Goal: Task Accomplishment & Management: Use online tool/utility

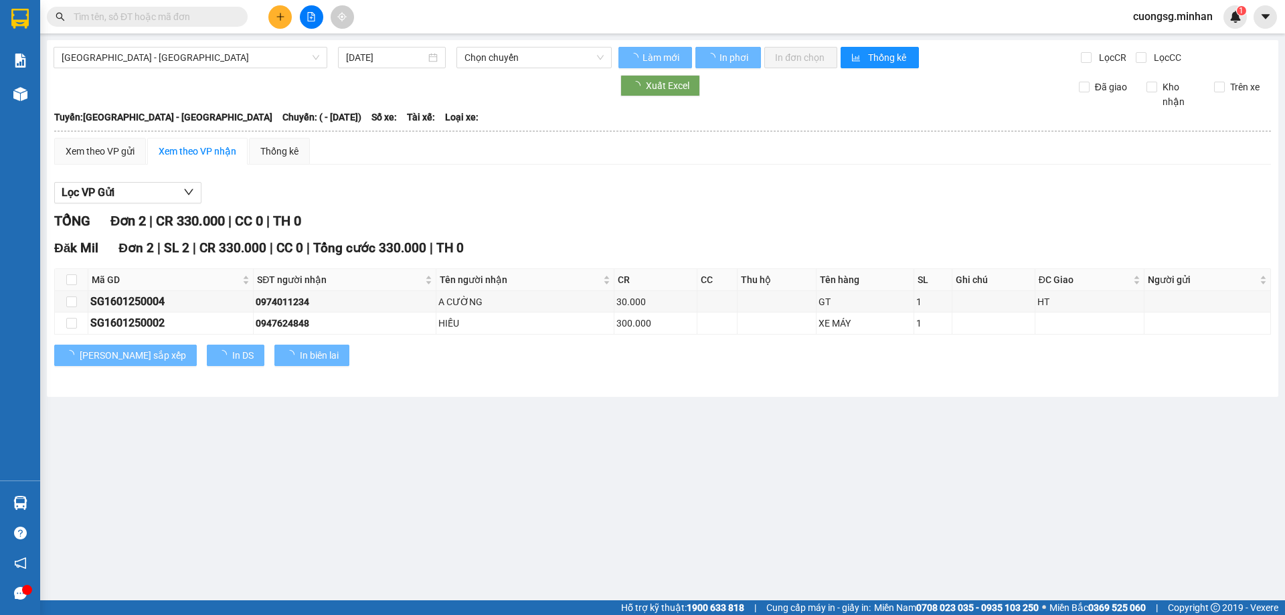
type input "16/01/2025"
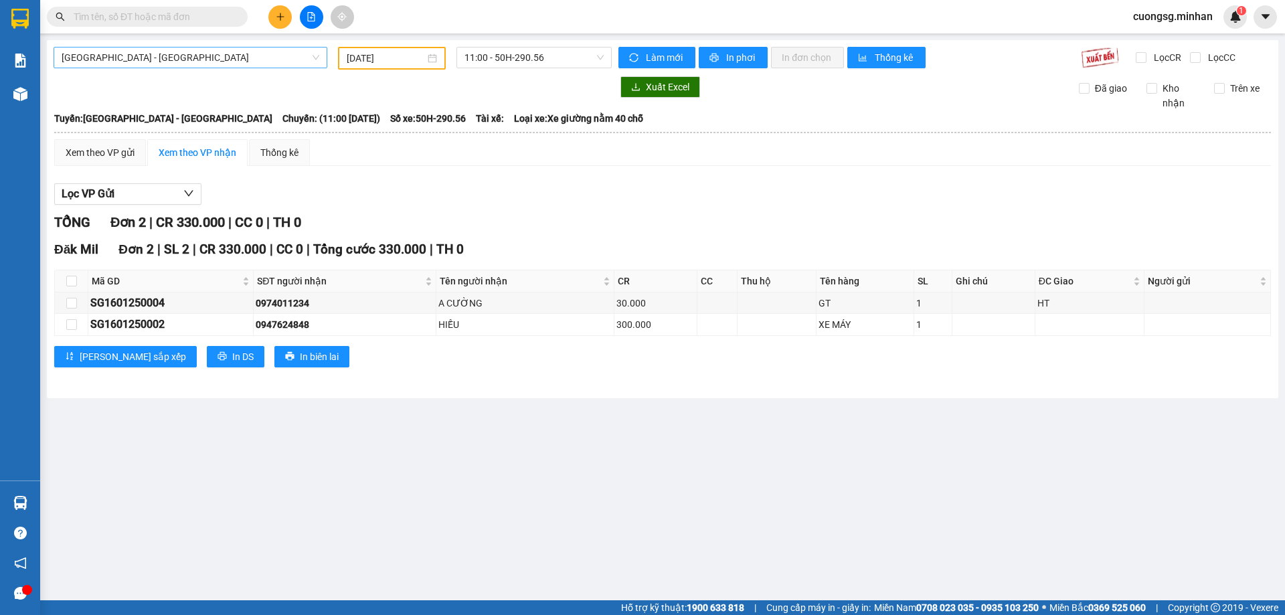
click at [155, 54] on span "Sài Gòn - Đắk Nông" at bounding box center [191, 58] width 258 height 20
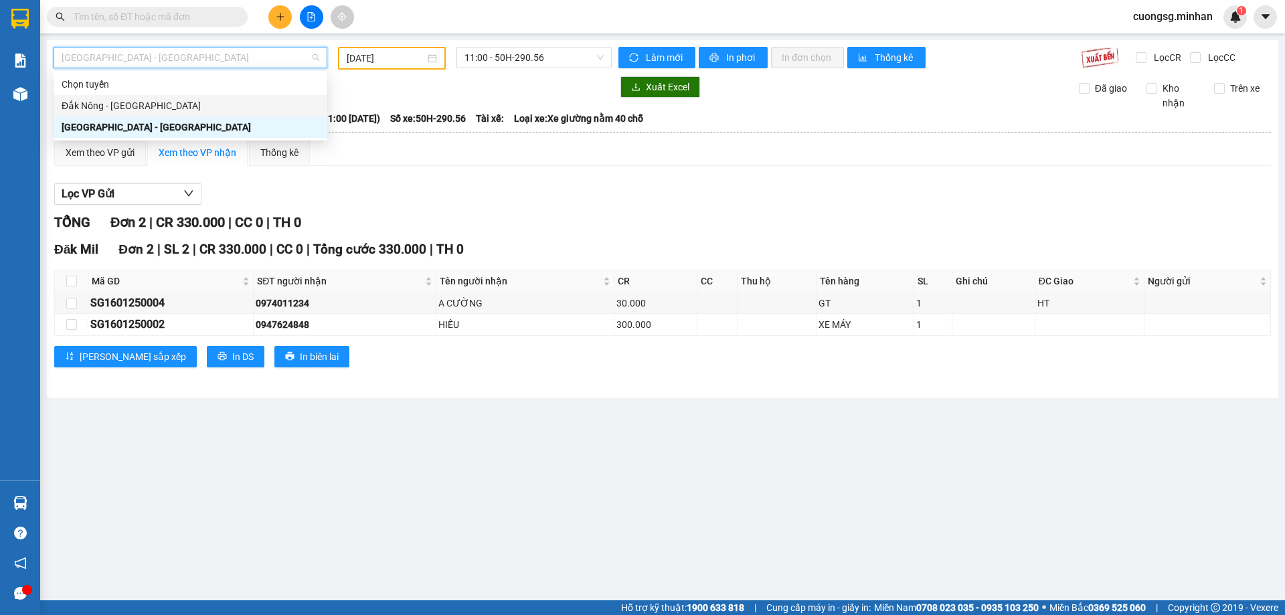
click at [138, 104] on div "Đắk Nông - [GEOGRAPHIC_DATA]" at bounding box center [191, 105] width 258 height 15
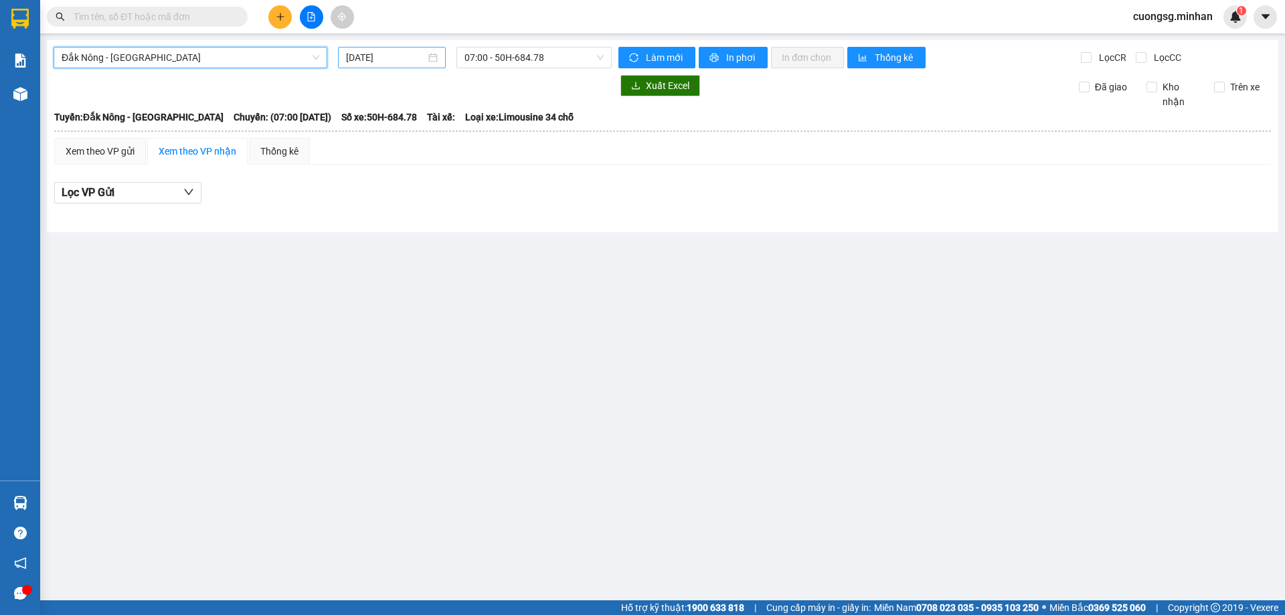
click at [390, 55] on input "[DATE]" at bounding box center [386, 57] width 80 height 15
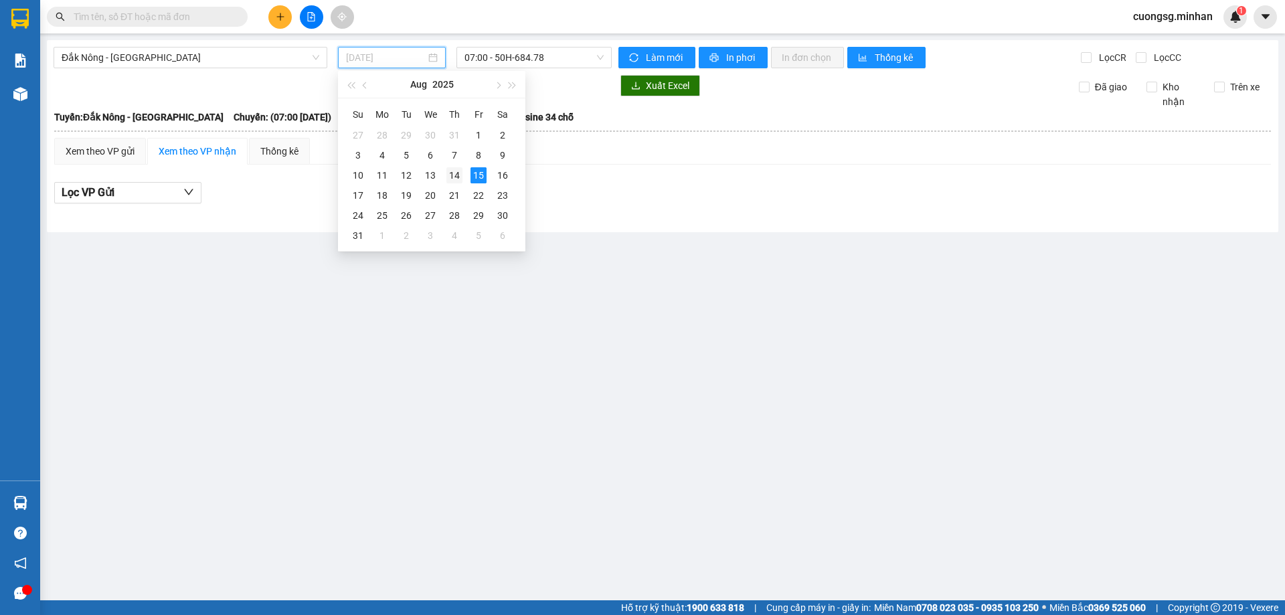
click at [450, 173] on div "14" at bounding box center [454, 175] width 16 height 16
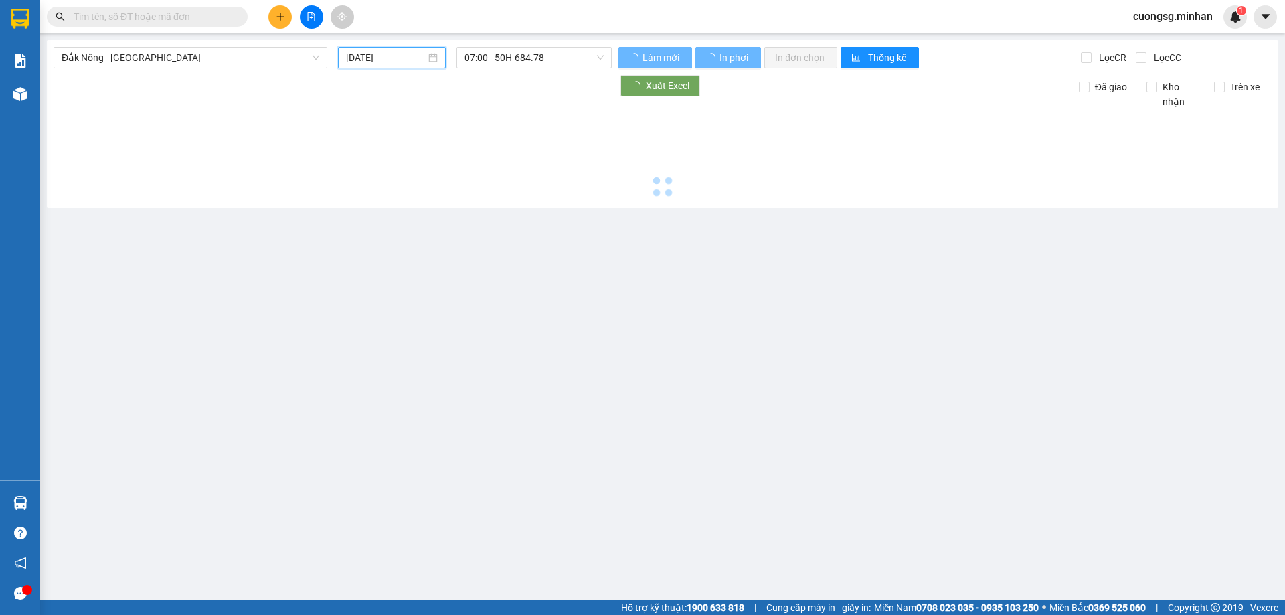
type input "[DATE]"
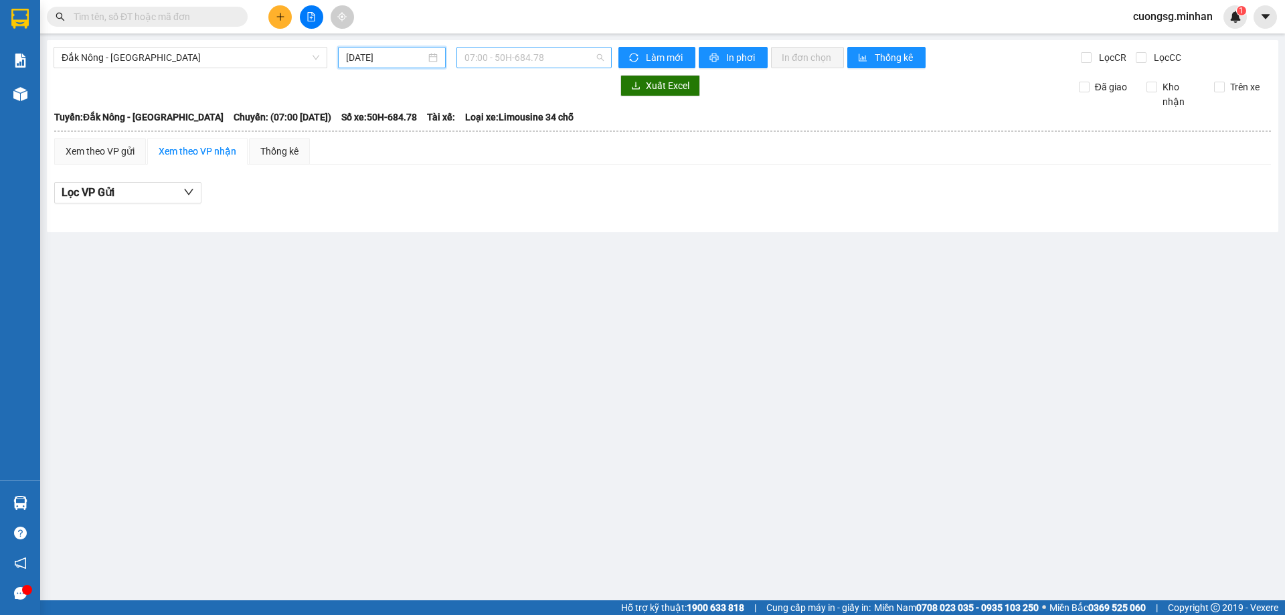
click at [566, 60] on span "07:00 - 50H-684.78" at bounding box center [533, 58] width 139 height 20
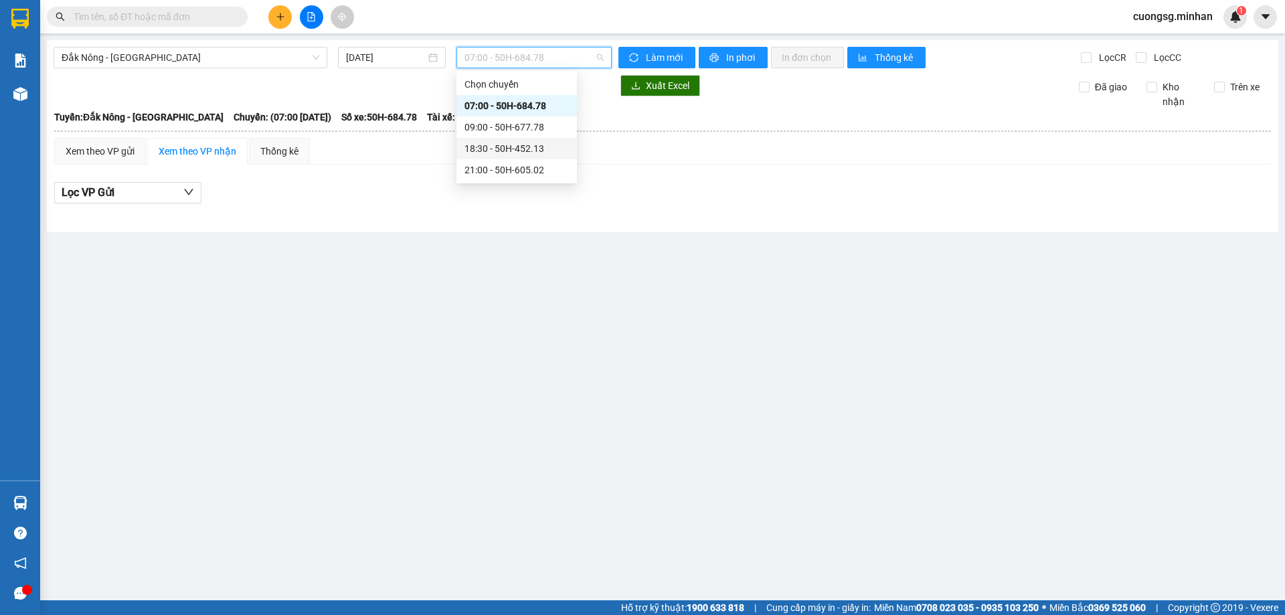
click at [507, 154] on div "18:30 - 50H-452.13" at bounding box center [516, 148] width 104 height 15
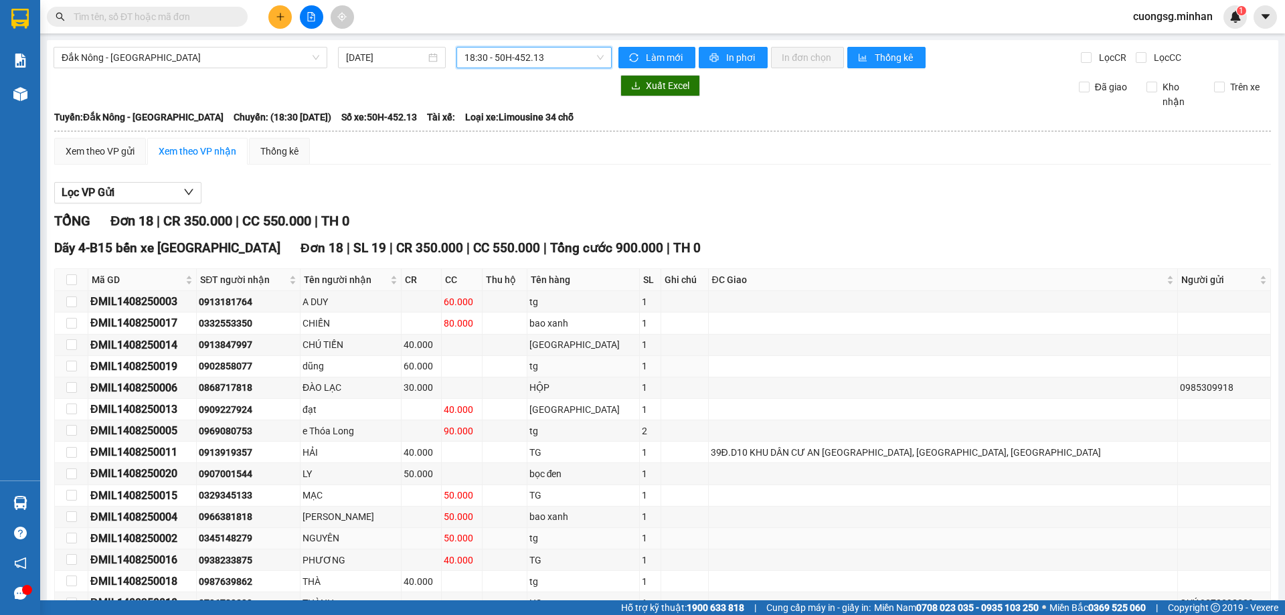
scroll to position [147, 0]
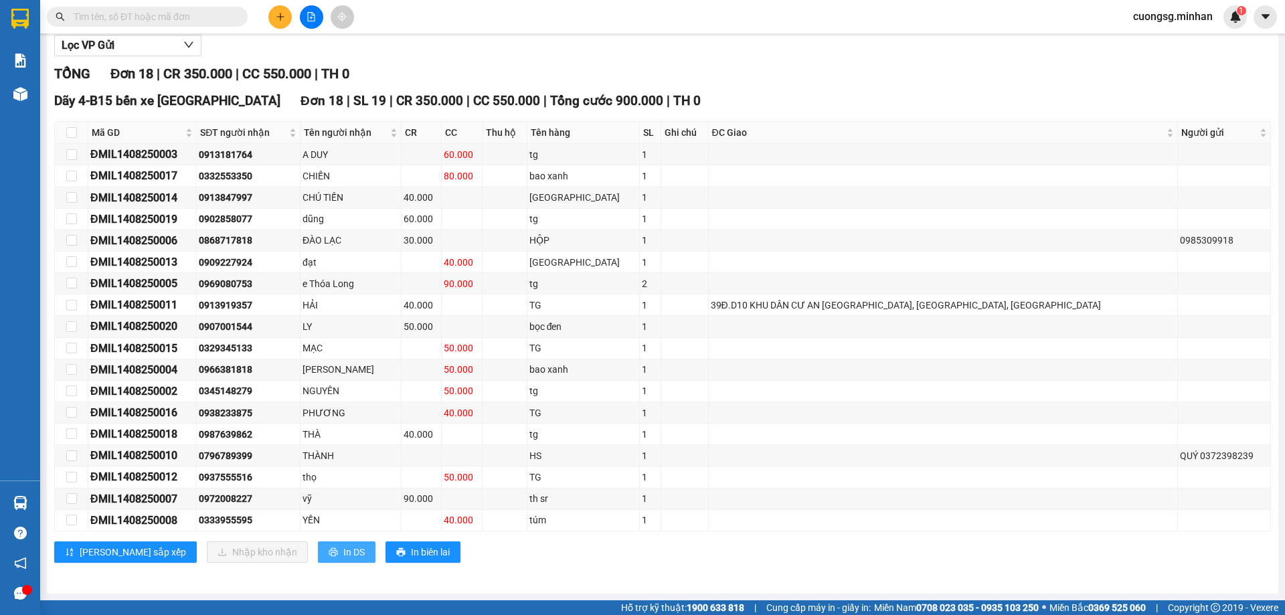
click at [329, 550] on icon "printer" at bounding box center [333, 551] width 9 height 9
click at [73, 133] on input "checkbox" at bounding box center [71, 132] width 11 height 11
checkbox input "true"
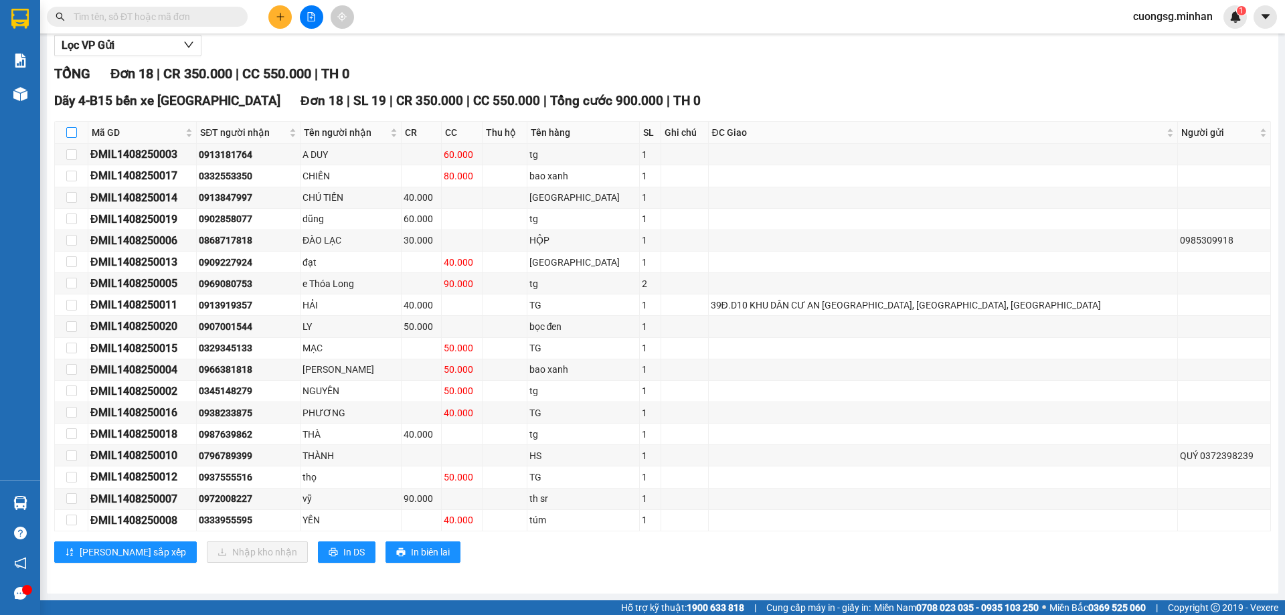
checkbox input "true"
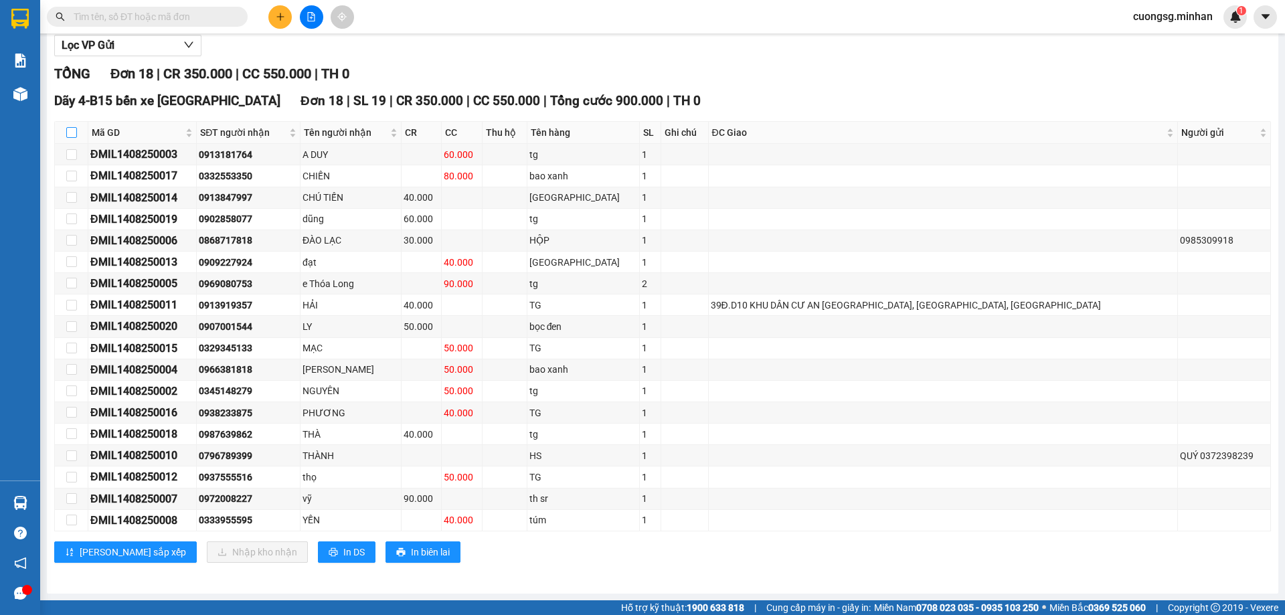
checkbox input "true"
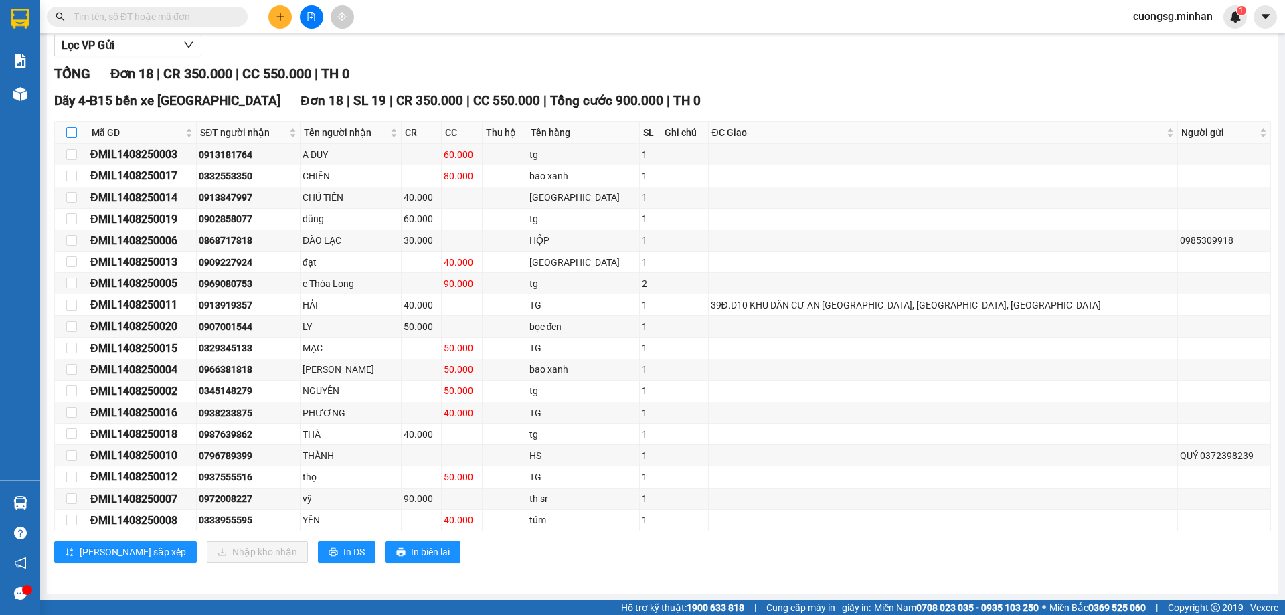
checkbox input "true"
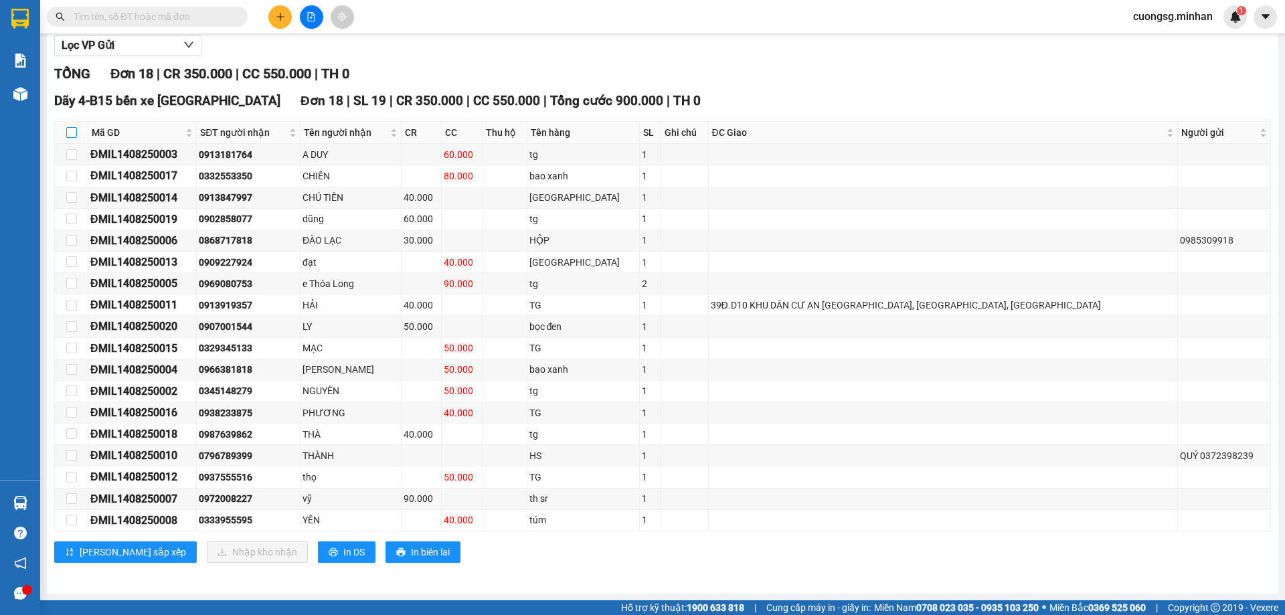
checkbox input "true"
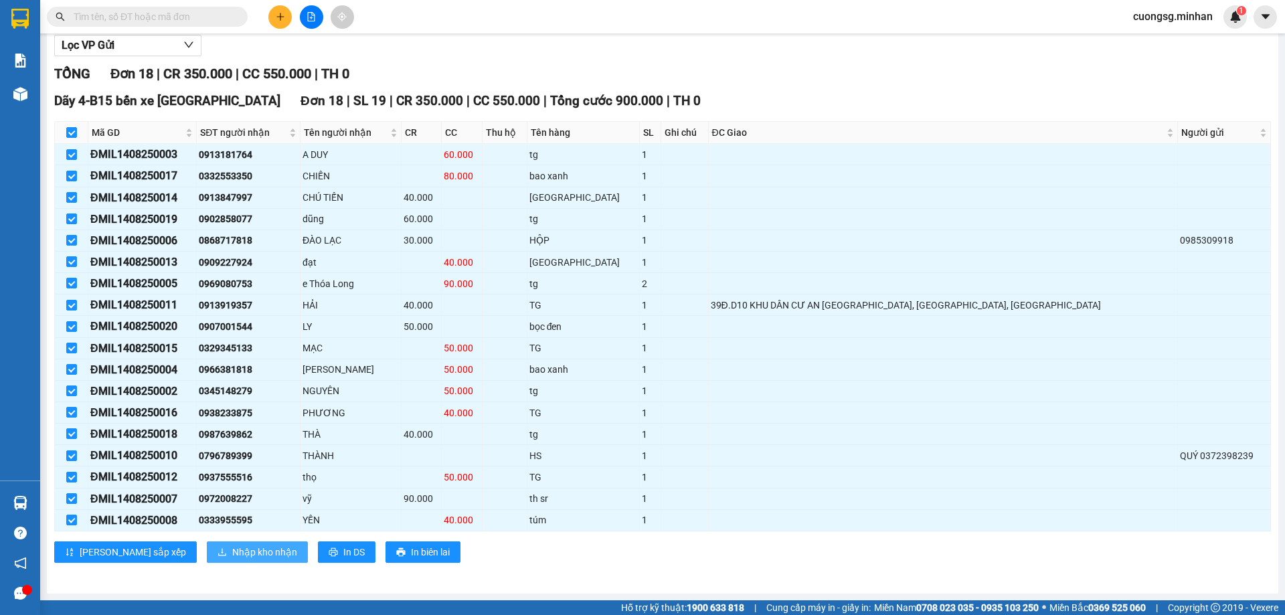
click at [232, 551] on span "Nhập kho nhận" at bounding box center [264, 552] width 65 height 15
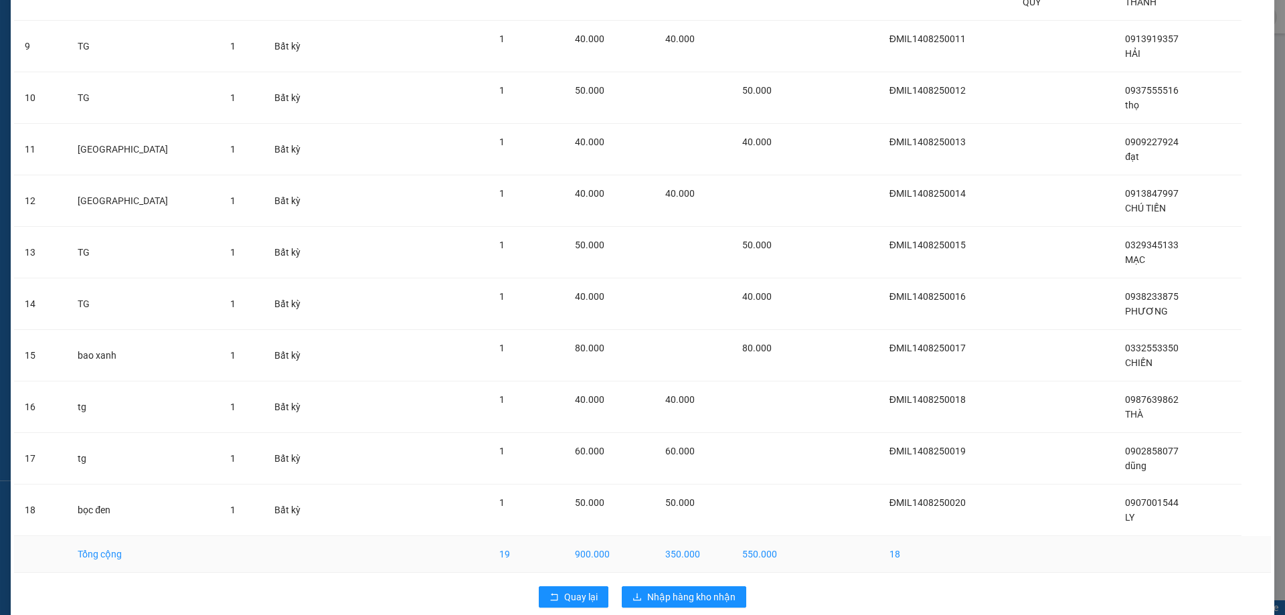
scroll to position [523, 0]
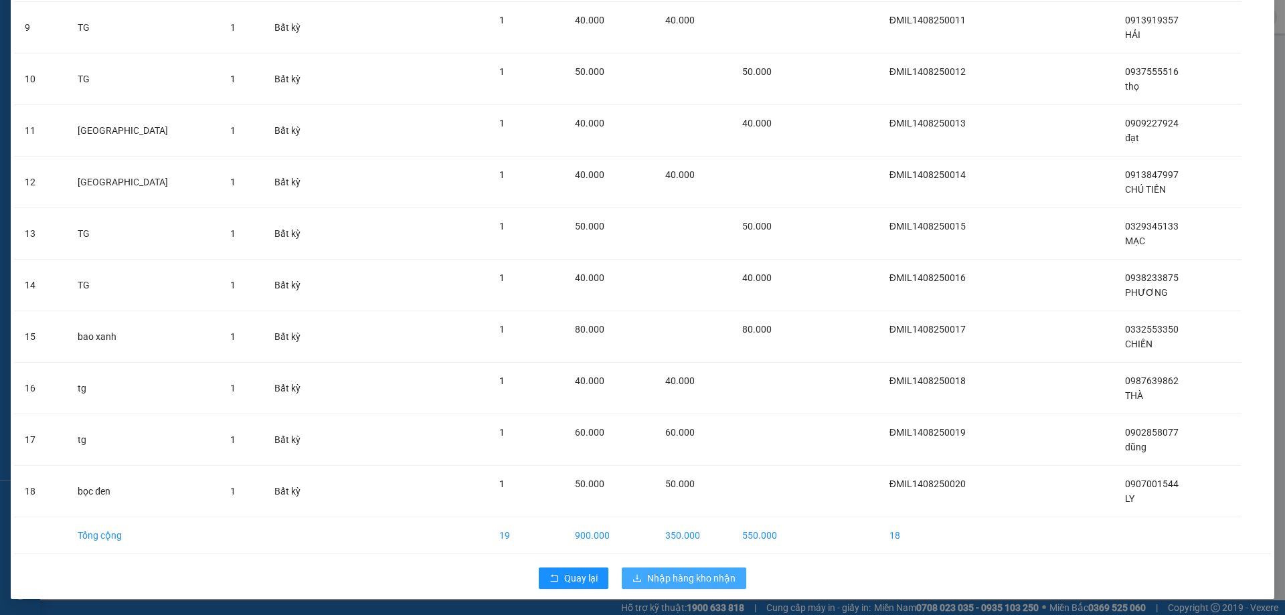
click at [699, 575] on span "Nhập hàng kho nhận" at bounding box center [691, 578] width 88 height 15
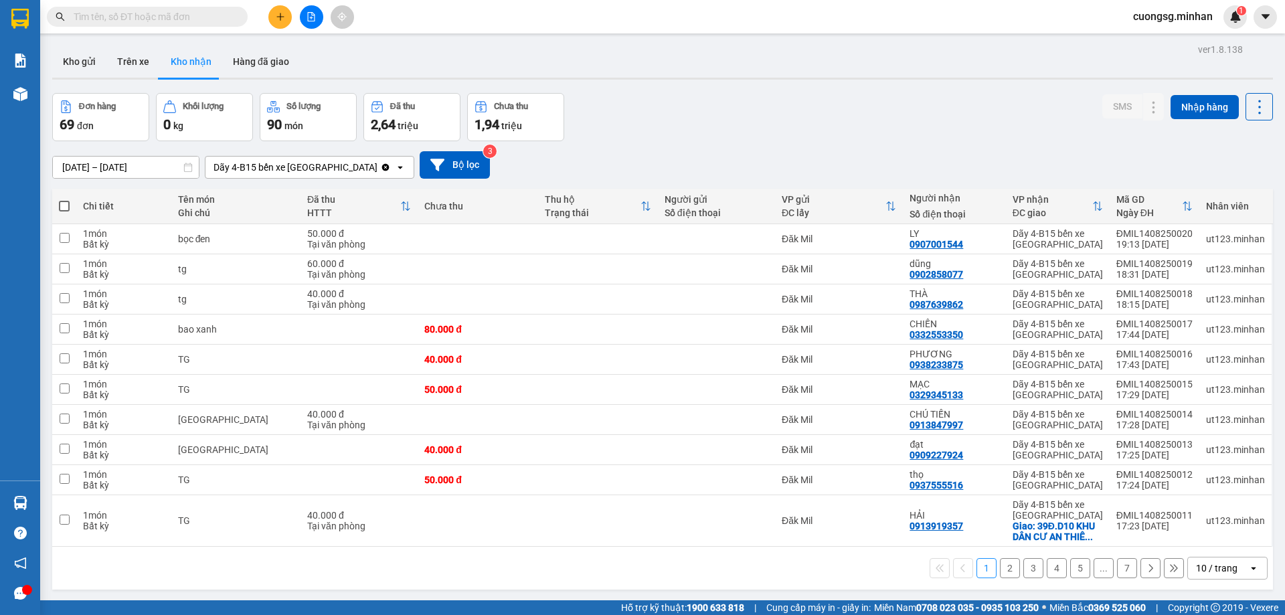
click at [171, 15] on input "text" at bounding box center [153, 16] width 158 height 15
click at [309, 21] on icon "file-add" at bounding box center [311, 16] width 7 height 9
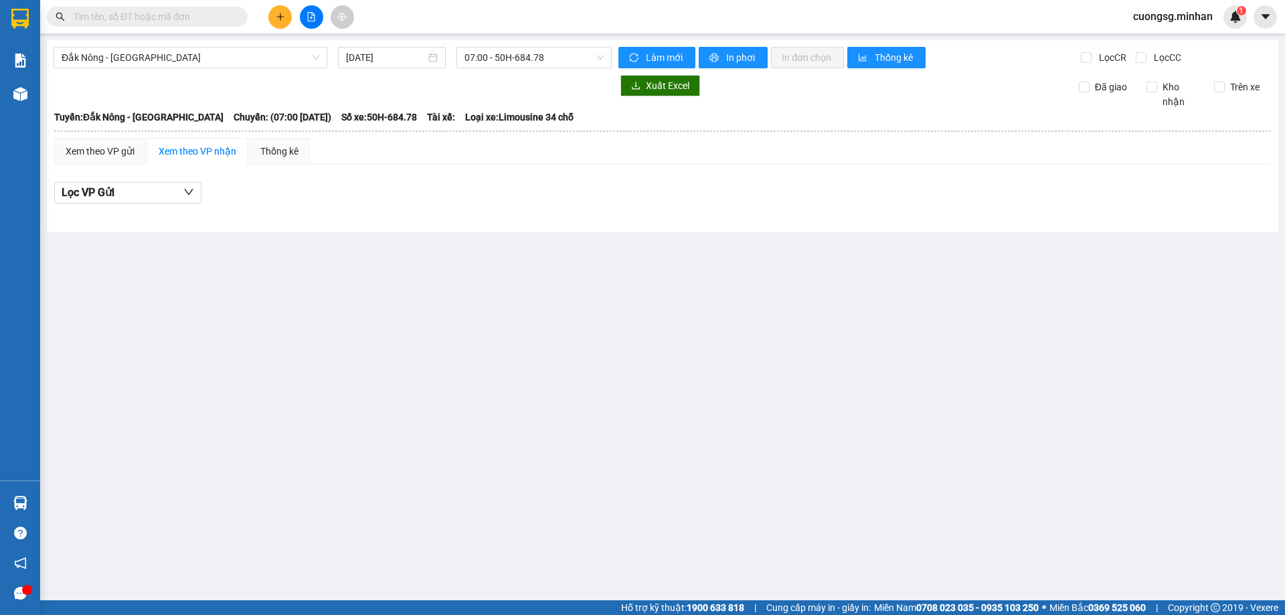
click at [399, 46] on div "[GEOGRAPHIC_DATA] - [GEOGRAPHIC_DATA] [DATE] 07:00 - 50H-684.78 [PERSON_NAME] m…" at bounding box center [662, 136] width 1231 height 192
click at [398, 58] on input "[DATE]" at bounding box center [386, 57] width 80 height 15
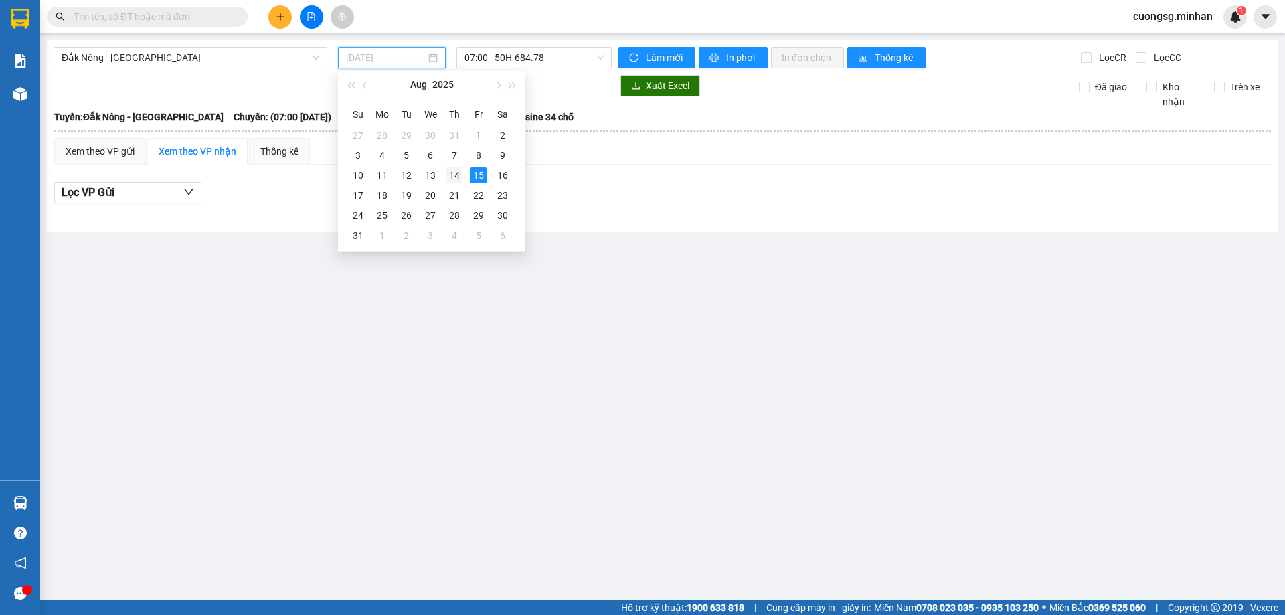
click at [448, 179] on div "14" at bounding box center [454, 175] width 16 height 16
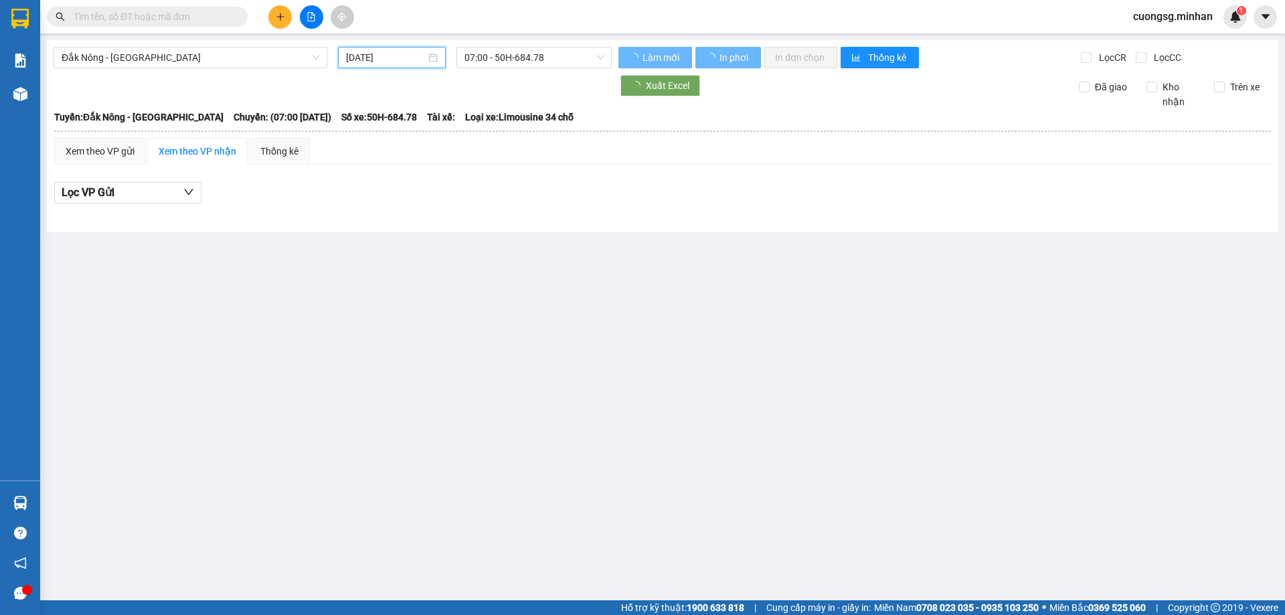
type input "[DATE]"
click at [516, 52] on span "07:00 - 50H-684.78" at bounding box center [533, 58] width 139 height 20
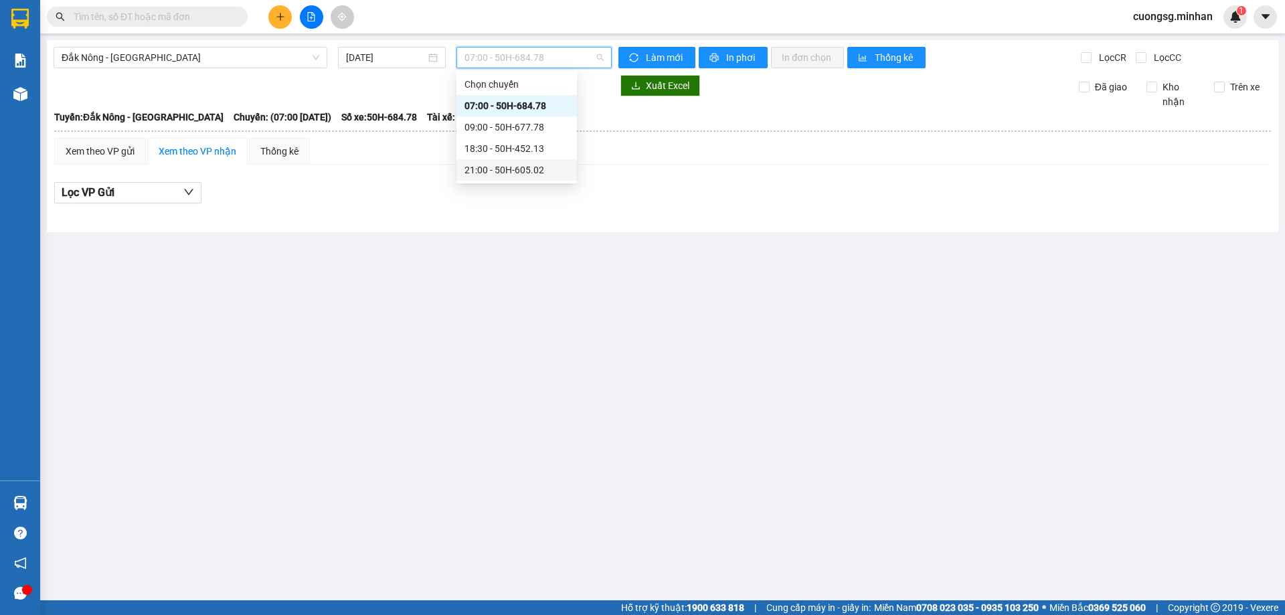
click at [533, 169] on div "21:00 - 50H-605.02" at bounding box center [516, 170] width 104 height 15
click at [545, 58] on span "21:00 - 50H-605.02" at bounding box center [533, 58] width 139 height 20
click at [548, 173] on div "21:00 - 50H-605.02" at bounding box center [516, 170] width 104 height 15
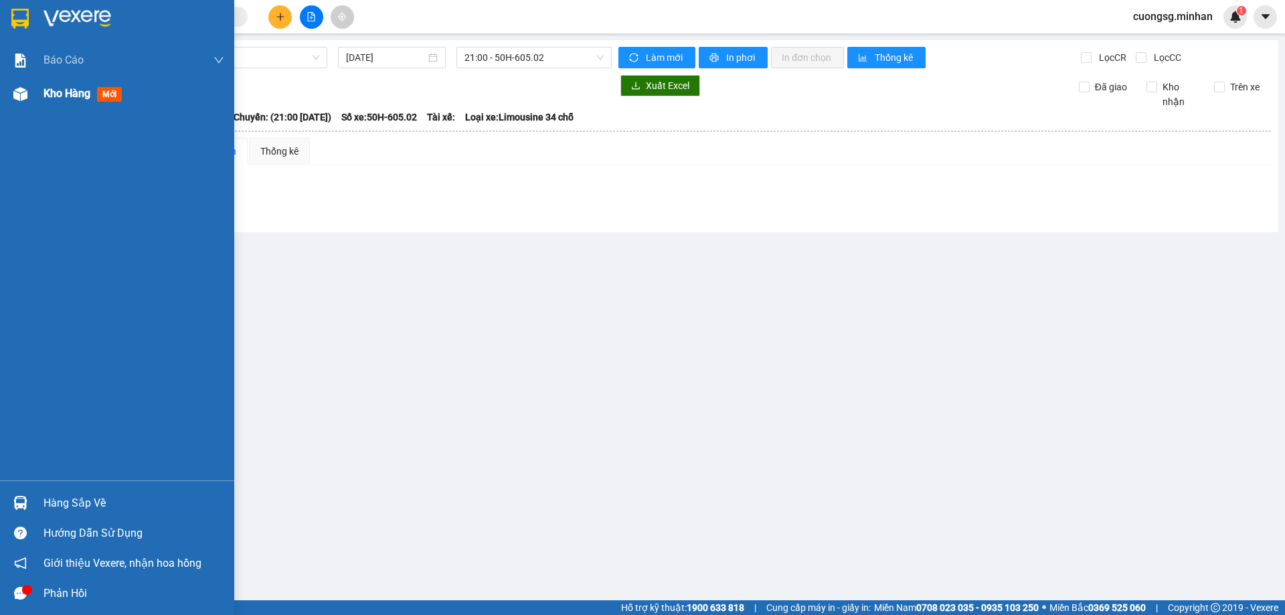
click at [21, 92] on img at bounding box center [20, 94] width 14 height 14
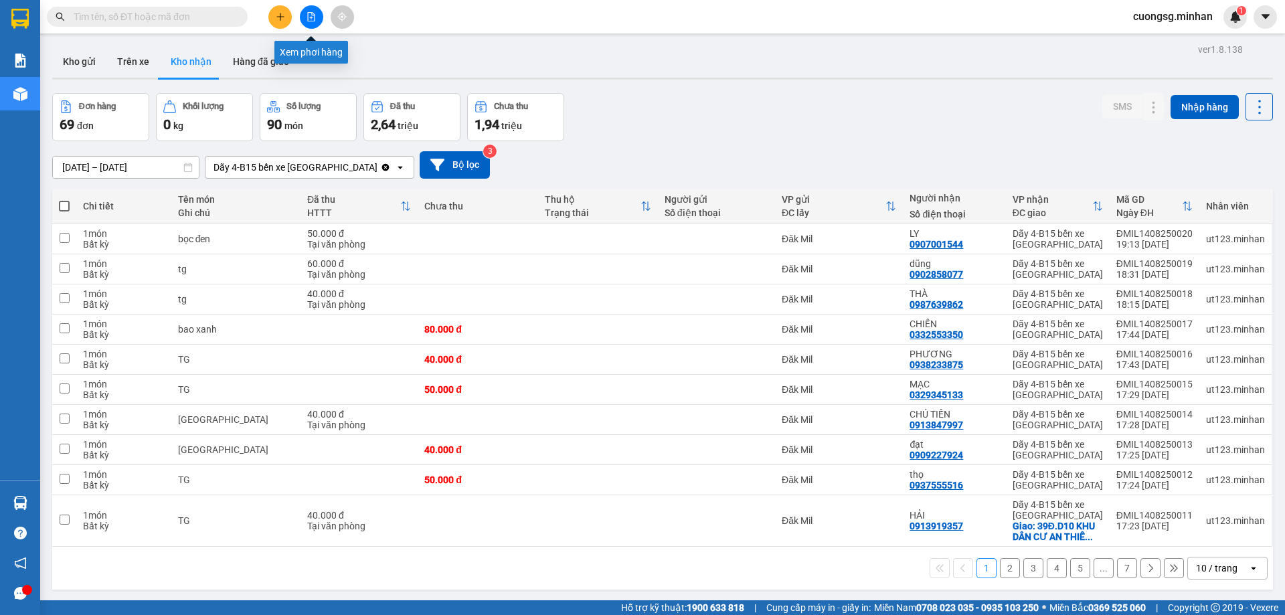
click at [311, 12] on icon "file-add" at bounding box center [311, 16] width 7 height 9
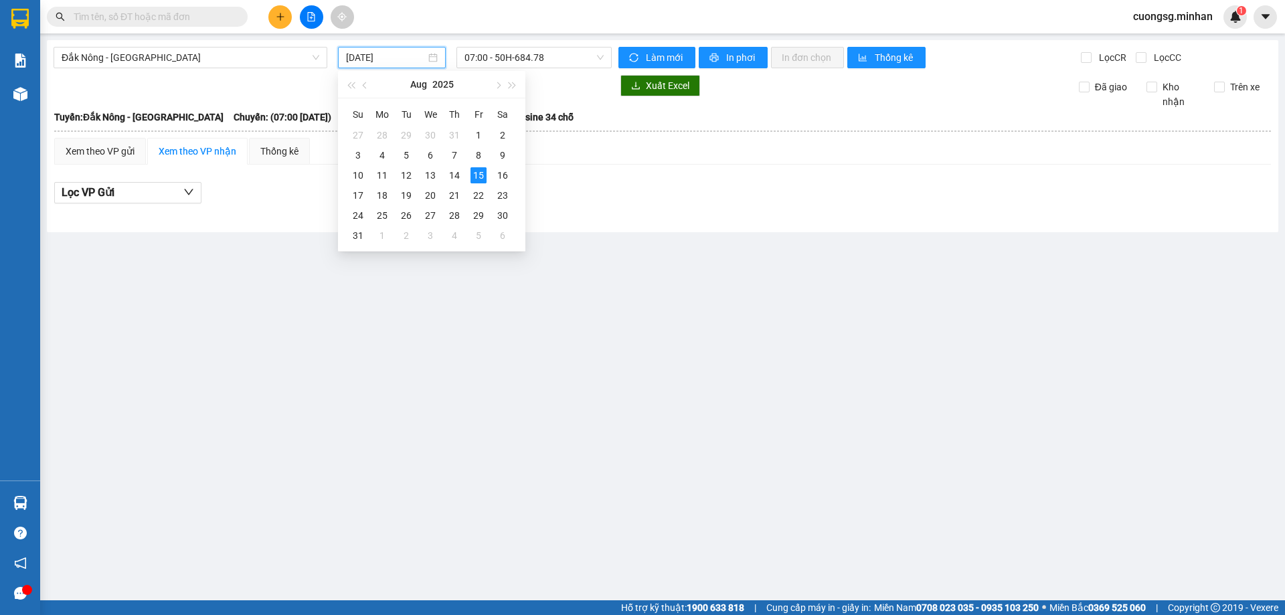
click at [416, 56] on input "[DATE]" at bounding box center [386, 57] width 80 height 15
click at [453, 170] on div "14" at bounding box center [454, 175] width 16 height 16
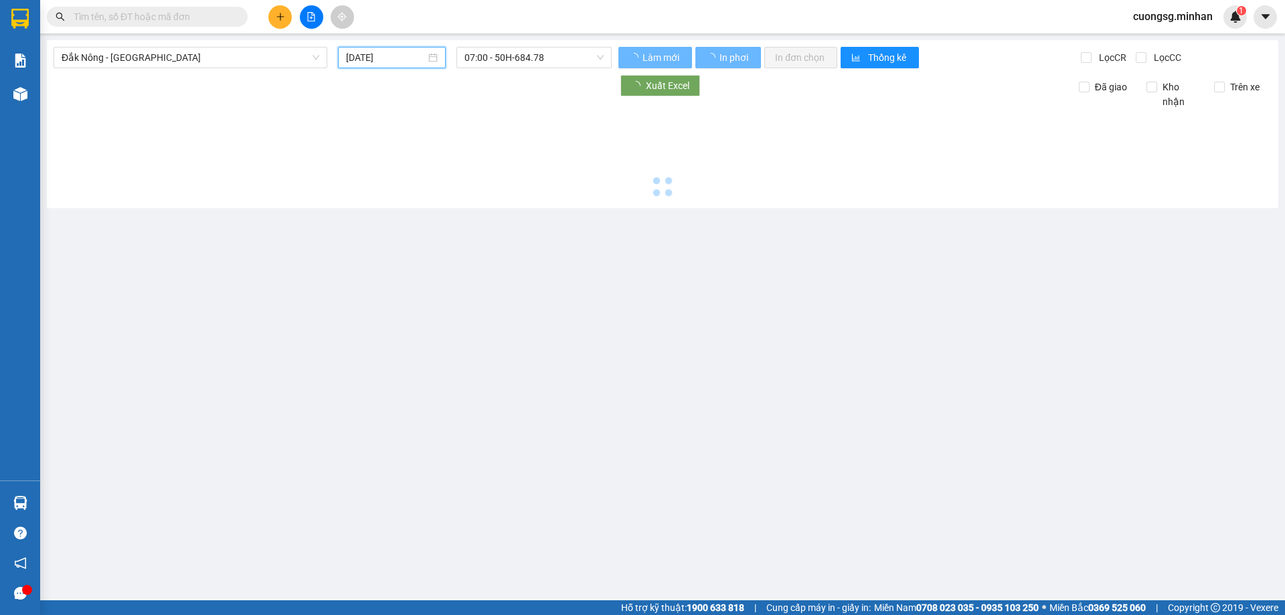
type input "[DATE]"
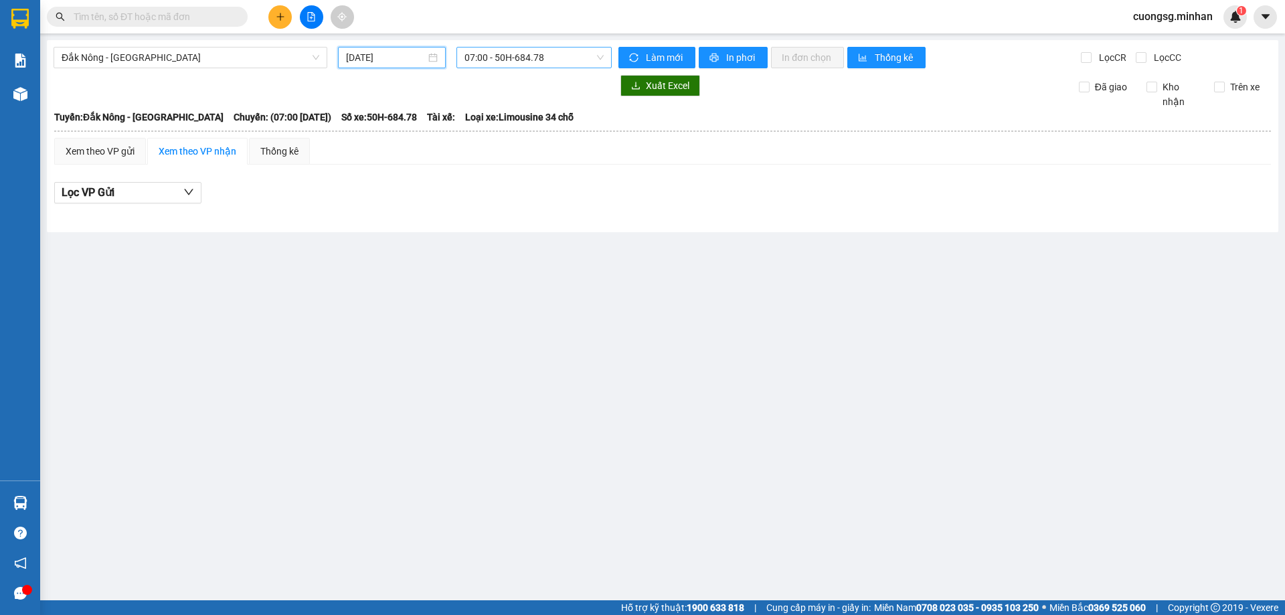
click at [523, 52] on span "07:00 - 50H-684.78" at bounding box center [533, 58] width 139 height 20
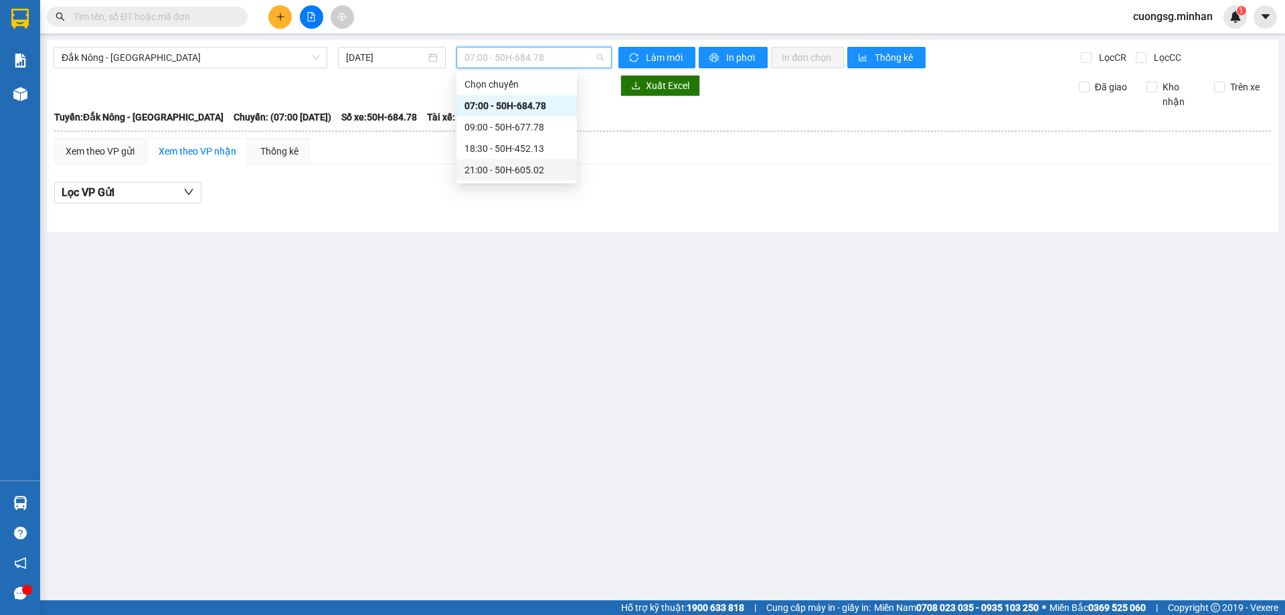
click at [525, 171] on div "21:00 - 50H-605.02" at bounding box center [516, 170] width 104 height 15
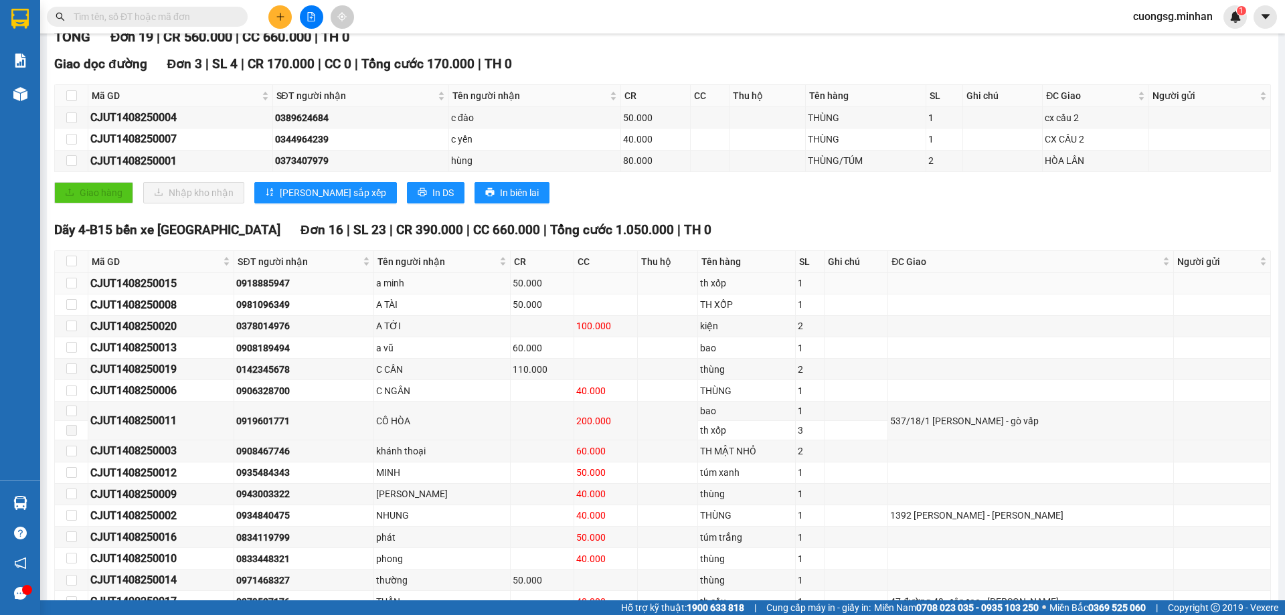
scroll to position [287, 0]
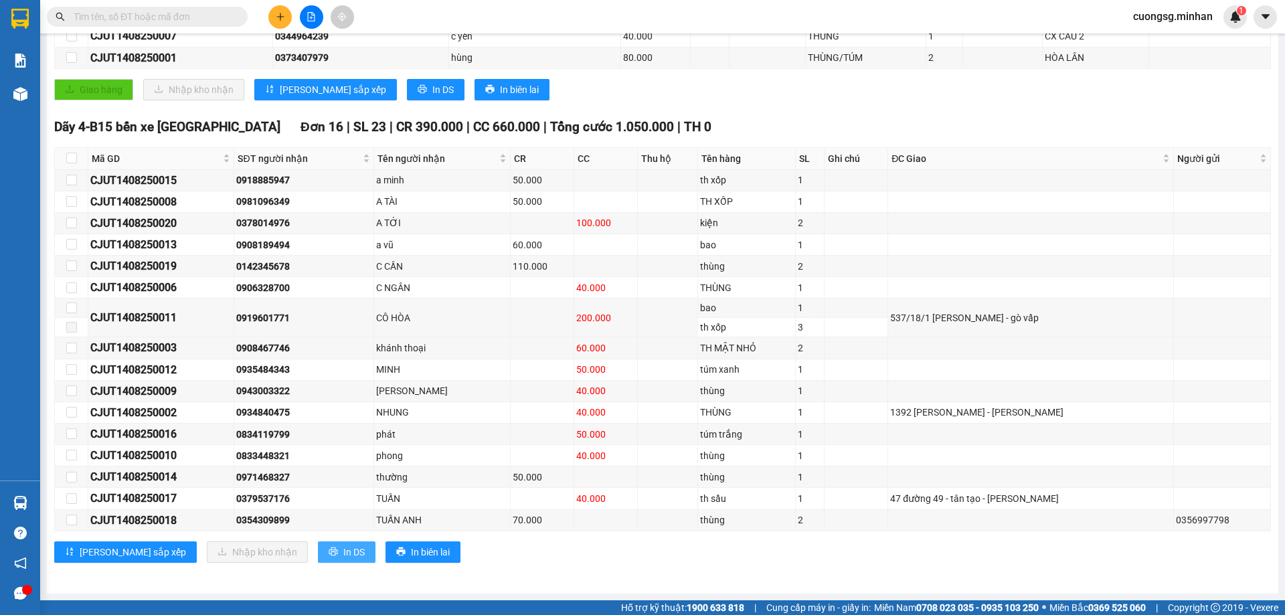
click at [343, 550] on span "In DS" at bounding box center [353, 552] width 21 height 15
click at [70, 159] on input "checkbox" at bounding box center [71, 158] width 11 height 11
checkbox input "true"
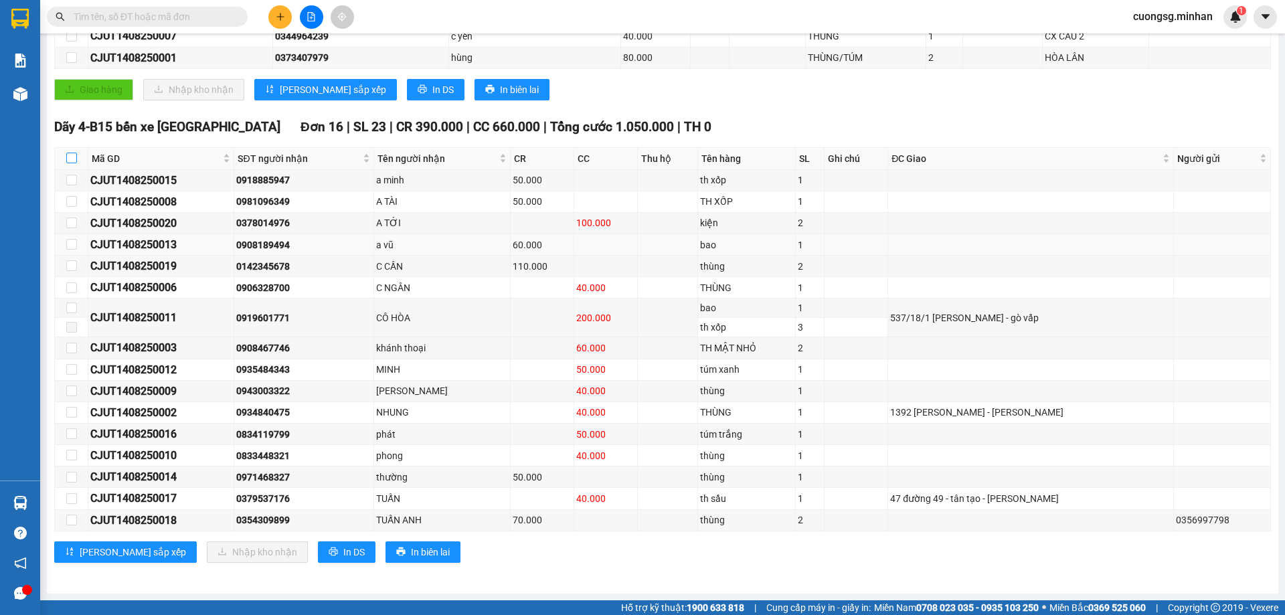
checkbox input "true"
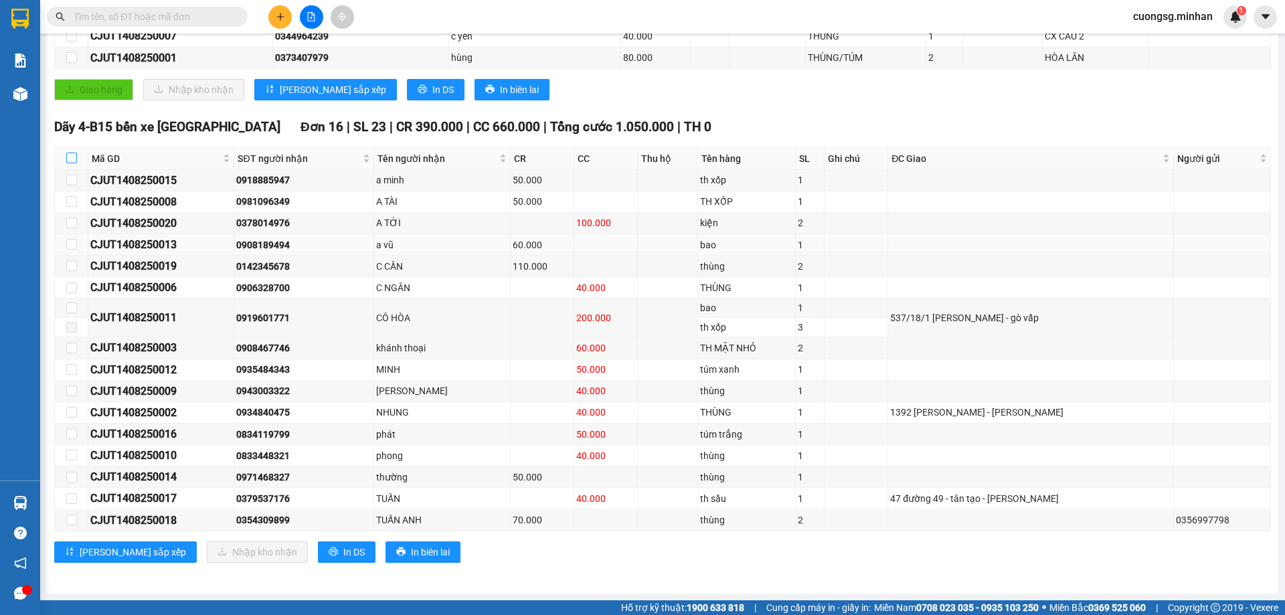
checkbox input "true"
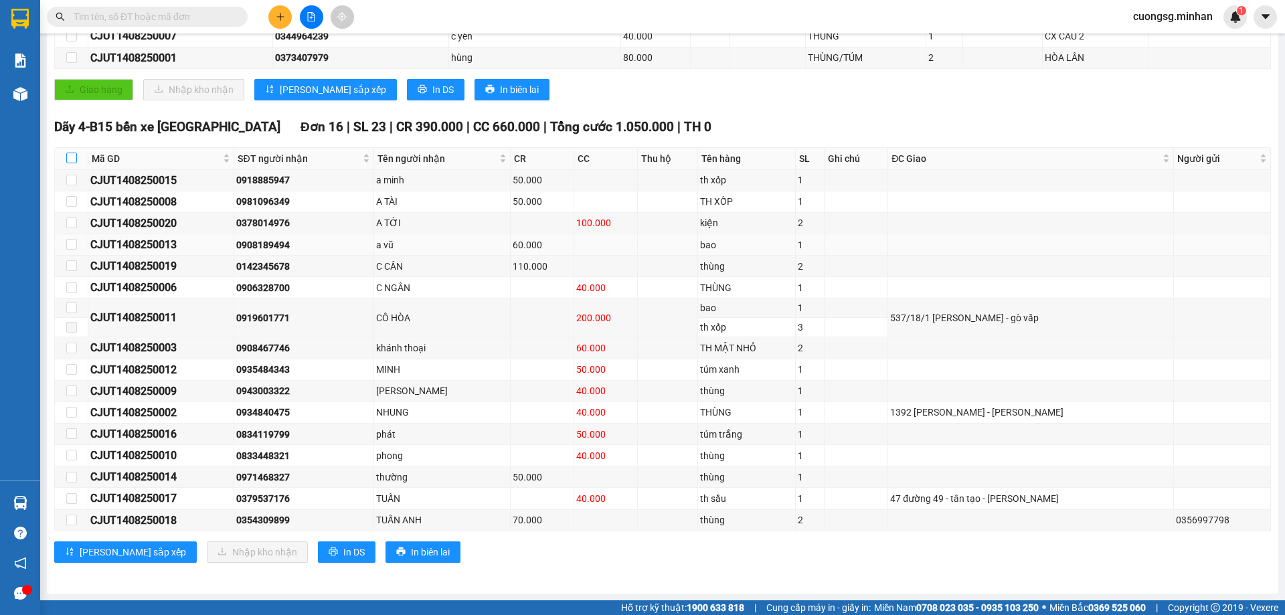
checkbox input "true"
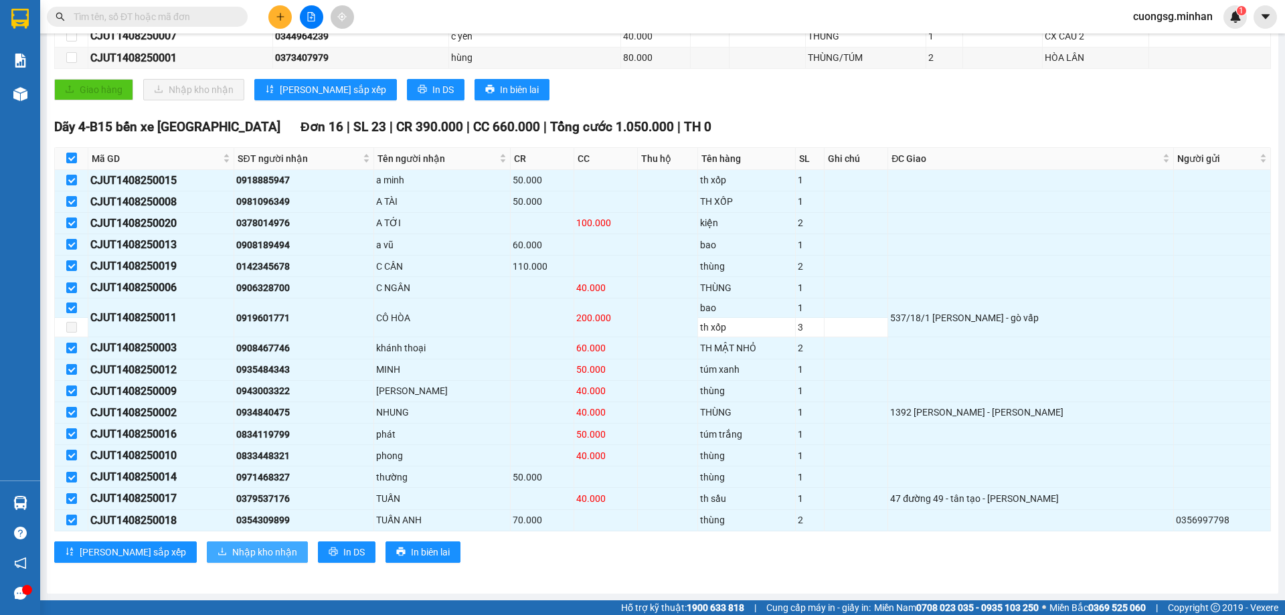
click at [232, 551] on span "Nhập kho nhận" at bounding box center [264, 552] width 65 height 15
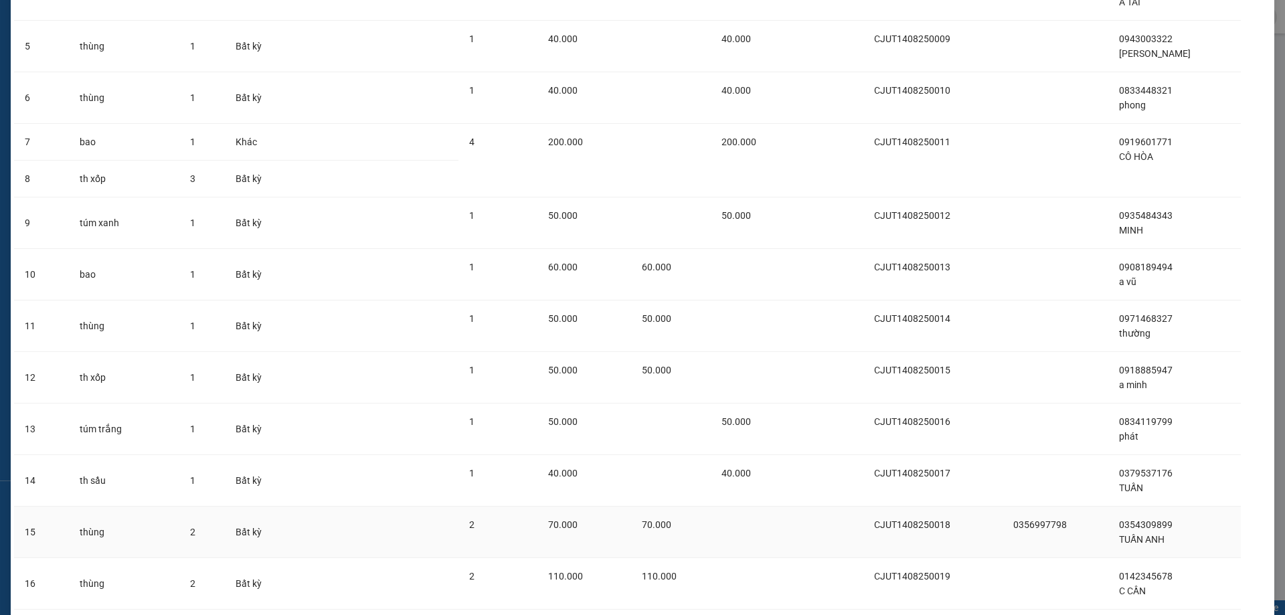
scroll to position [442, 0]
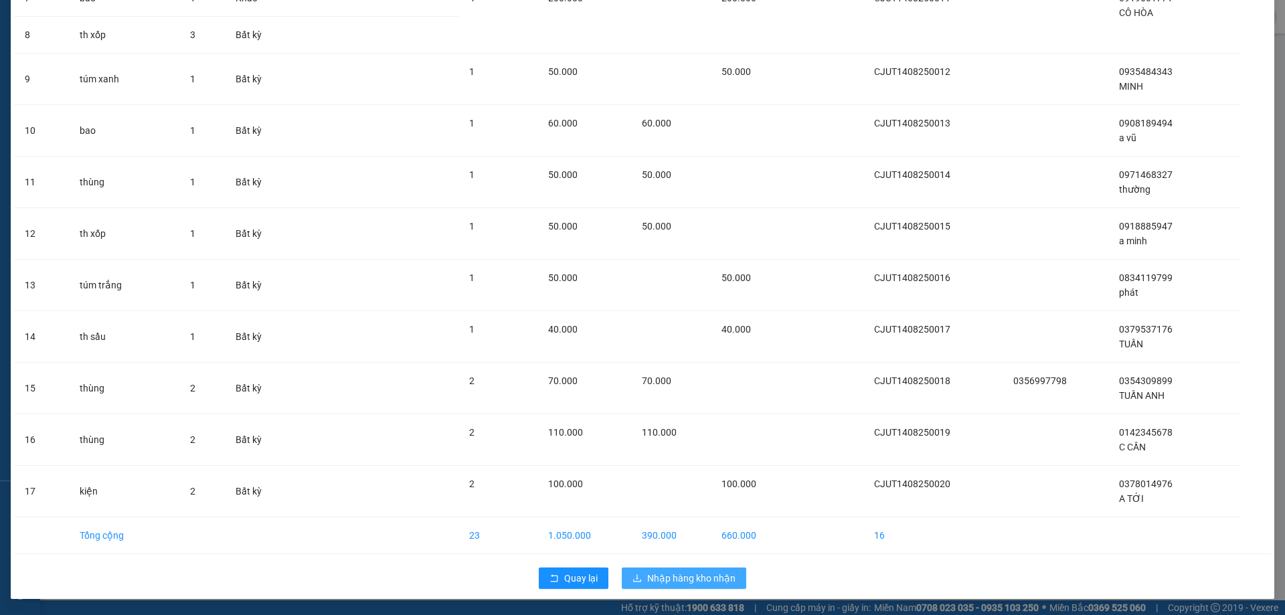
click at [691, 578] on span "Nhập hàng kho nhận" at bounding box center [691, 578] width 88 height 15
